Goal: Task Accomplishment & Management: Manage account settings

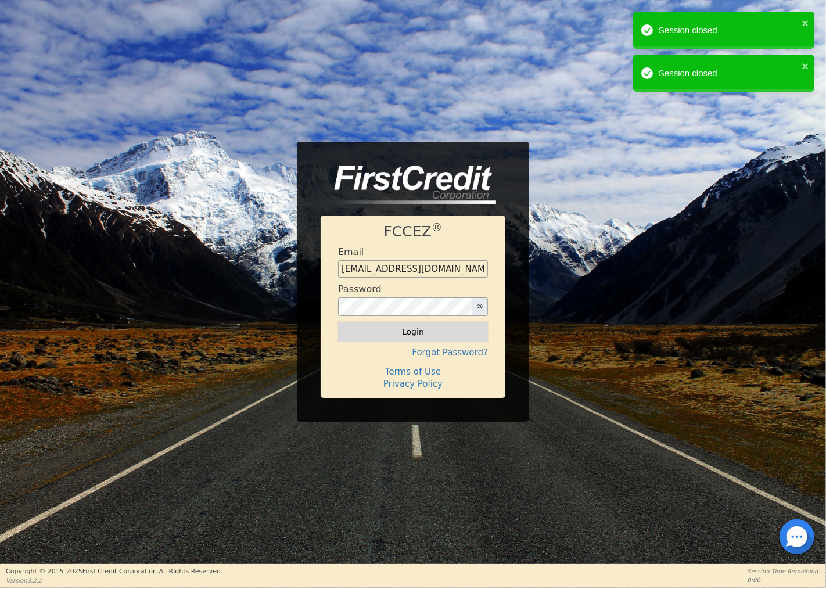
click at [389, 328] on button "Login" at bounding box center [413, 332] width 150 height 20
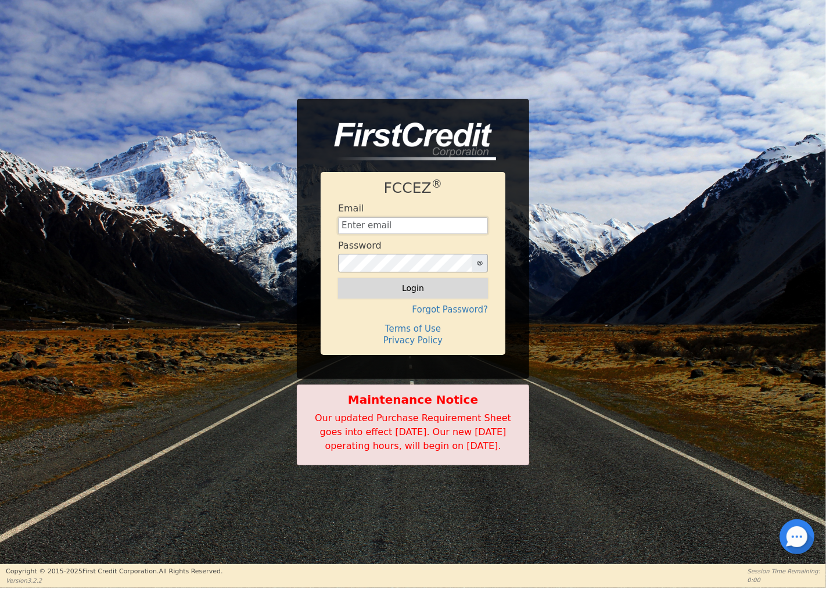
type input "[EMAIL_ADDRESS][DOMAIN_NAME]"
click at [414, 278] on button "Login" at bounding box center [413, 288] width 150 height 20
